Goal: Find specific page/section: Find specific page/section

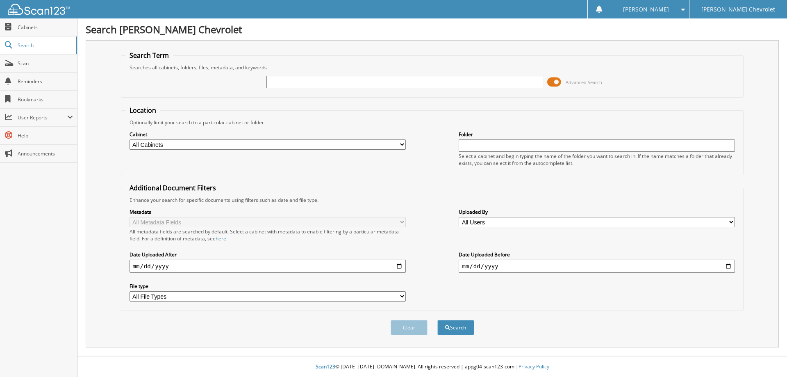
click at [404, 84] on input "text" at bounding box center [405, 82] width 276 height 12
type input "[PERSON_NAME]"
click at [184, 146] on select "All Cabinets ACCOUNTS PAYABLE RENTALS SERVICE RO Needs Filing" at bounding box center [268, 144] width 276 height 10
select select "5101"
click at [130, 139] on select "All Cabinets ACCOUNTS PAYABLE RENTALS SERVICE RO Needs Filing" at bounding box center [268, 144] width 276 height 10
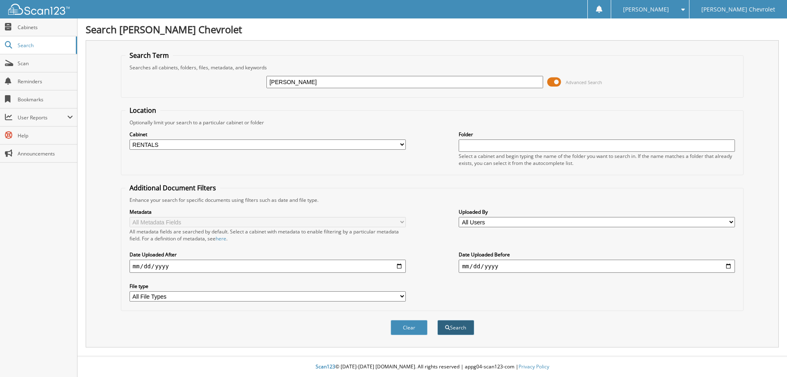
click at [456, 335] on button "Search" at bounding box center [456, 327] width 37 height 15
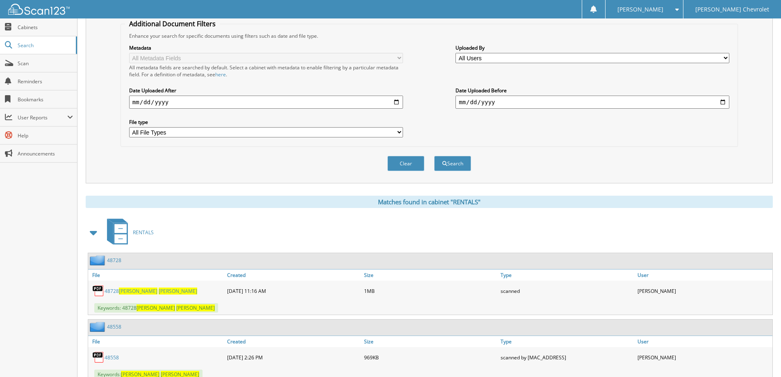
scroll to position [246, 0]
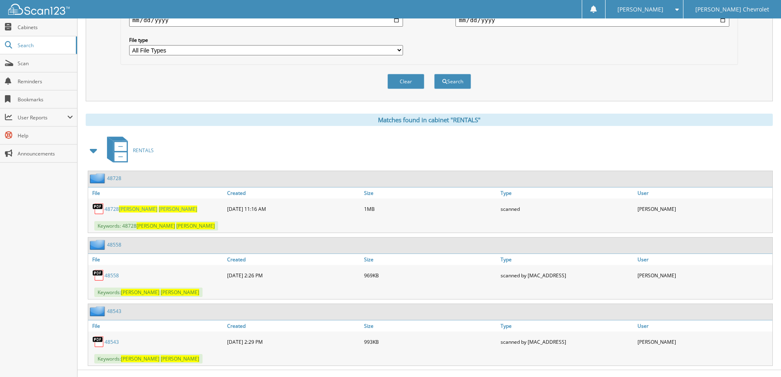
click at [112, 177] on link "48728" at bounding box center [114, 178] width 14 height 7
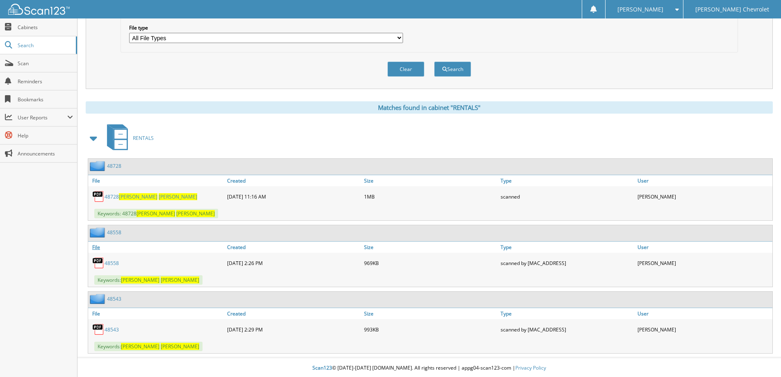
scroll to position [260, 0]
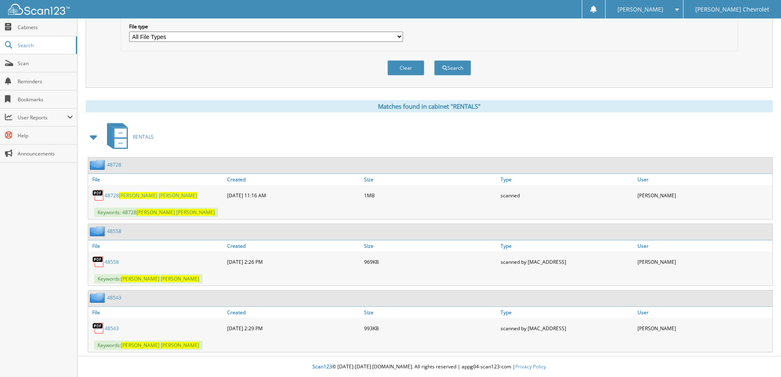
click at [112, 261] on link "48558" at bounding box center [112, 261] width 14 height 7
click at [112, 230] on link "48558" at bounding box center [114, 231] width 14 height 7
